Goal: Submit feedback/report problem: Submit feedback/report problem

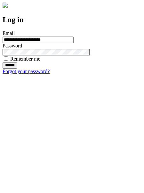
type input "**********"
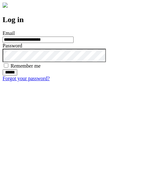
click at [17, 76] on input "******" at bounding box center [10, 72] width 15 height 6
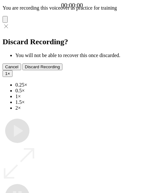
type input "**********"
